Goal: Transaction & Acquisition: Purchase product/service

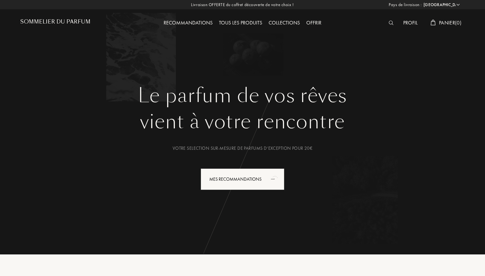
select select "FR"
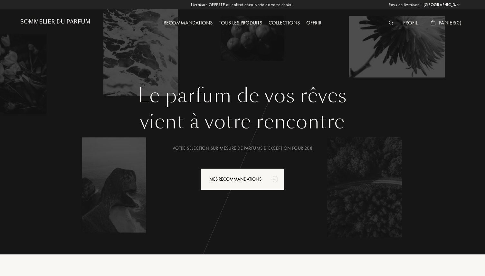
click at [233, 23] on div "Tous les produits" at bounding box center [241, 23] width 50 height 8
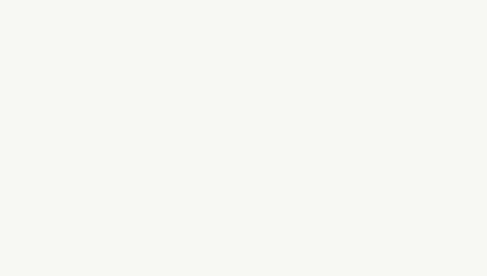
select select "FR"
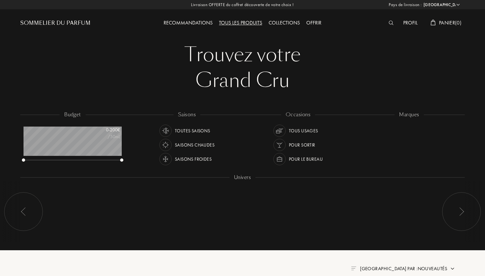
scroll to position [32, 98]
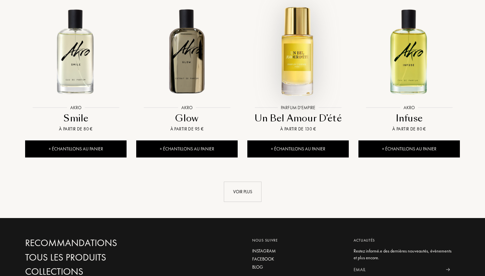
scroll to position [681, 0]
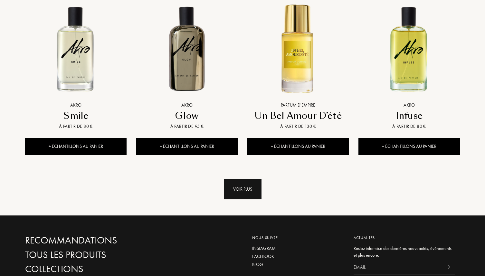
click at [244, 179] on div "Voir plus" at bounding box center [243, 189] width 38 height 20
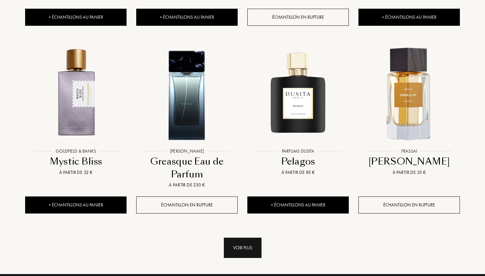
scroll to position [1176, 0]
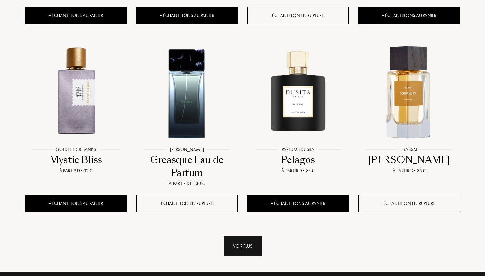
click at [246, 236] on div "Voir plus" at bounding box center [243, 246] width 38 height 20
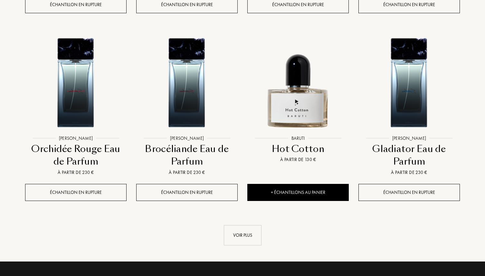
scroll to position [1791, 0]
